Goal: Transaction & Acquisition: Book appointment/travel/reservation

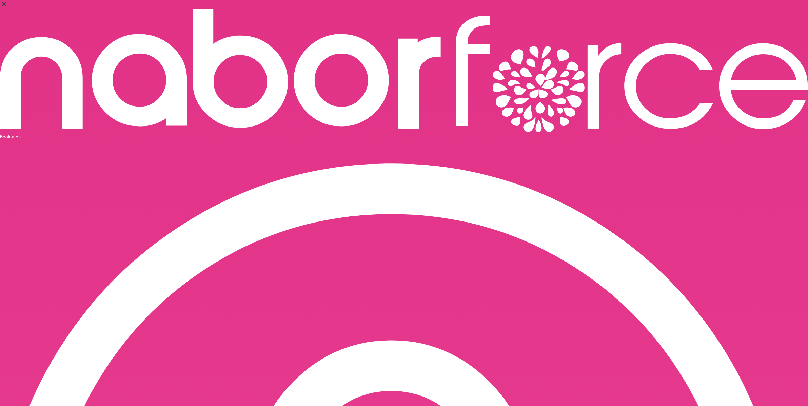
select select "*******"
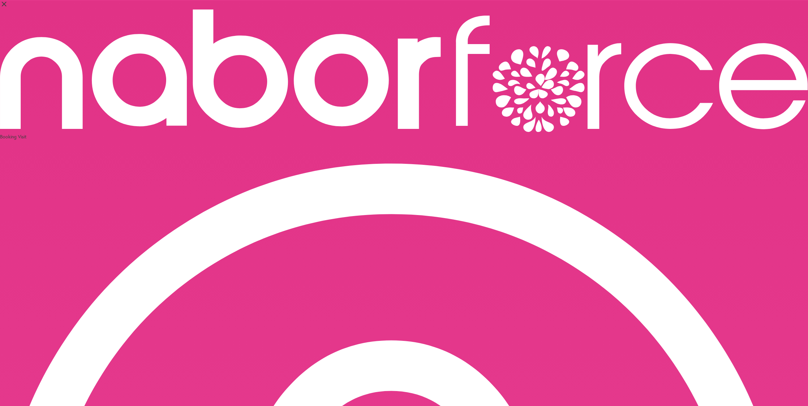
select select "**"
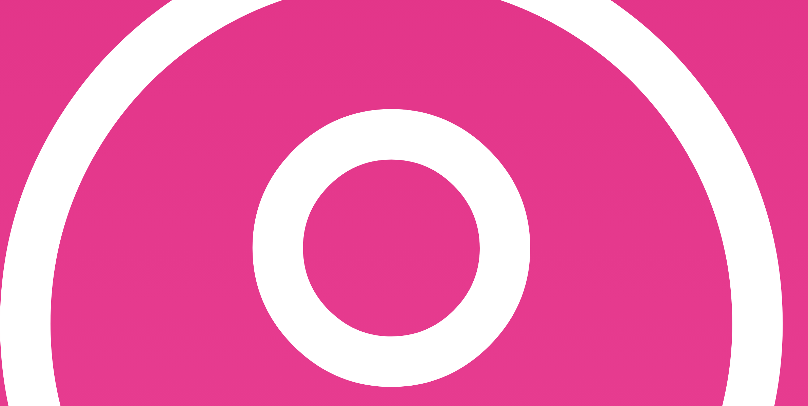
scroll to position [247, 0]
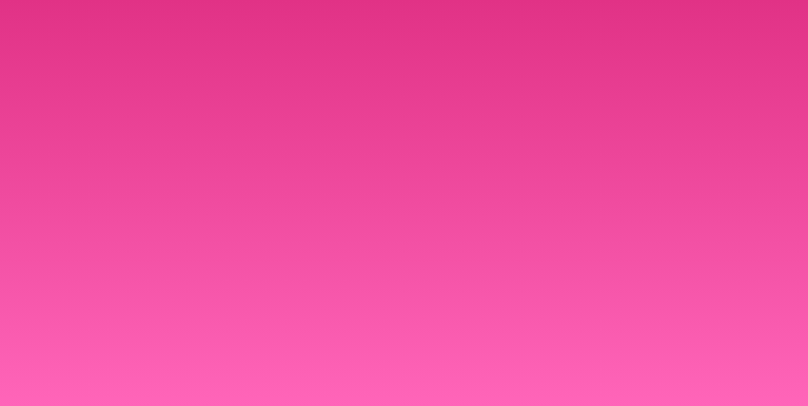
scroll to position [0, 0]
